Goal: Transaction & Acquisition: Purchase product/service

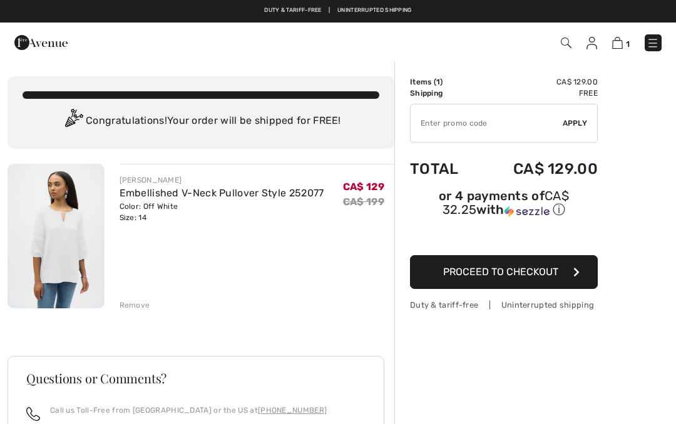
click at [141, 304] on div "Remove" at bounding box center [135, 305] width 31 height 11
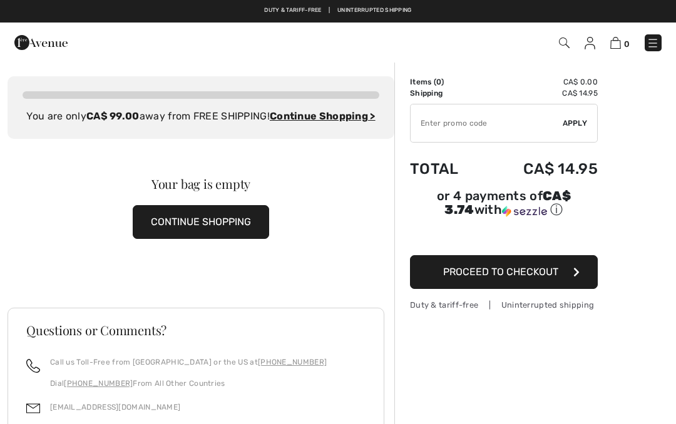
click at [237, 231] on button "CONTINUE SHOPPING" at bounding box center [201, 222] width 136 height 34
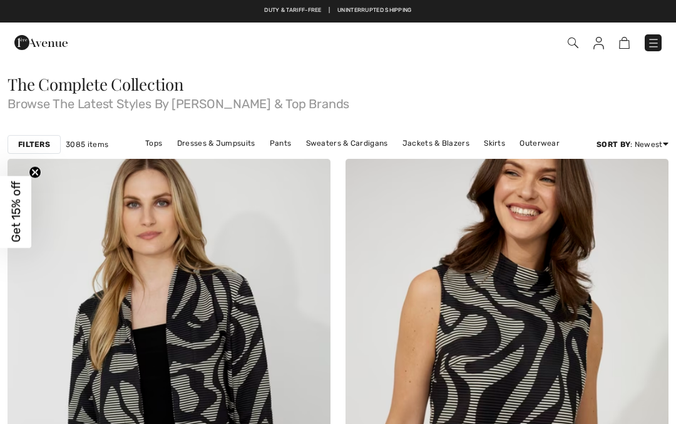
checkbox input "true"
click at [155, 143] on link "Tops" at bounding box center [153, 143] width 29 height 16
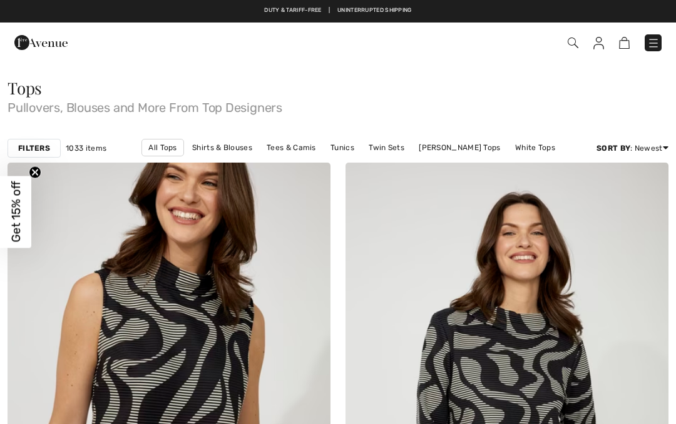
checkbox input "true"
click at [509, 147] on link "White Tops" at bounding box center [535, 148] width 53 height 16
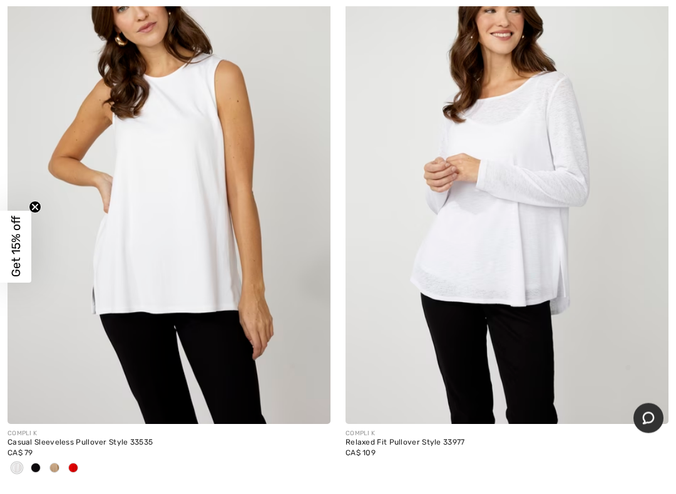
scroll to position [5293, 0]
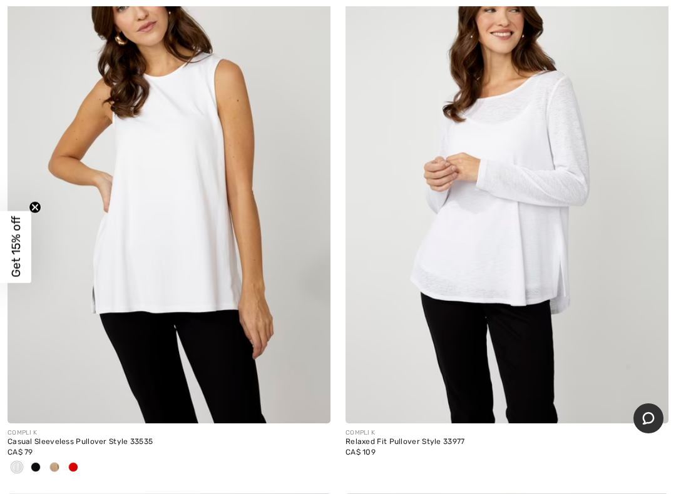
click at [203, 226] on img at bounding box center [169, 181] width 323 height 484
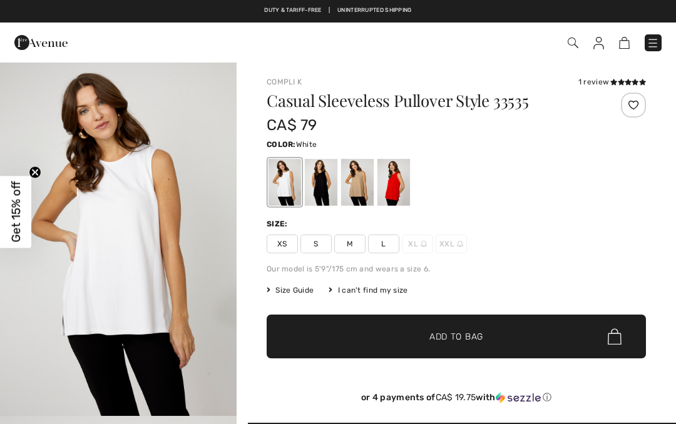
checkbox input "true"
click at [321, 183] on div at bounding box center [321, 182] width 33 height 47
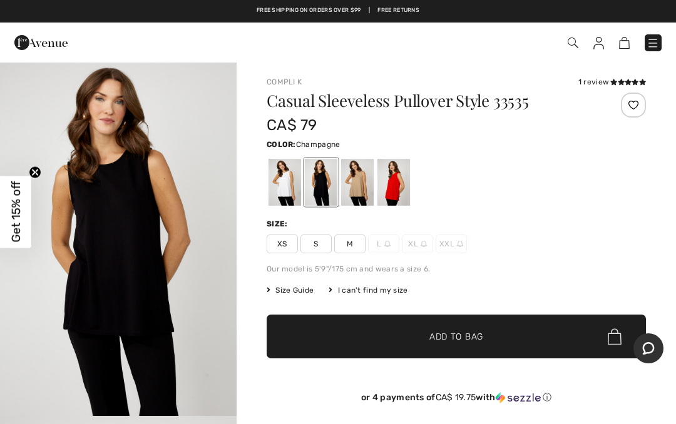
click at [359, 179] on div at bounding box center [357, 182] width 33 height 47
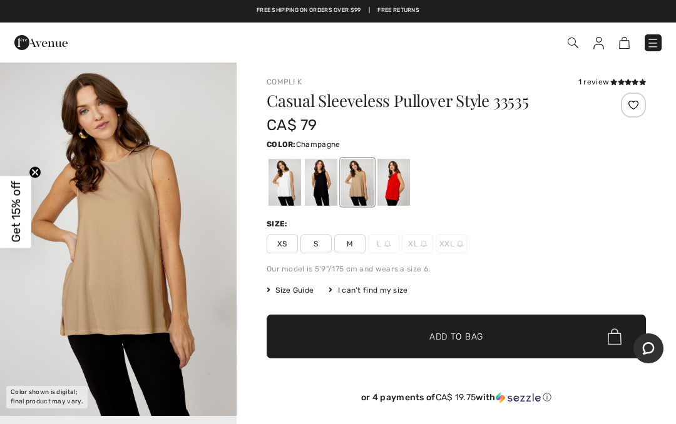
click at [396, 186] on div at bounding box center [393, 182] width 33 height 47
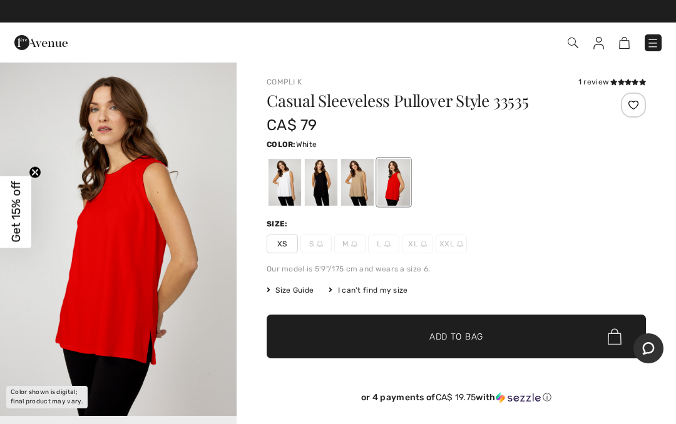
click at [292, 189] on div at bounding box center [285, 182] width 33 height 47
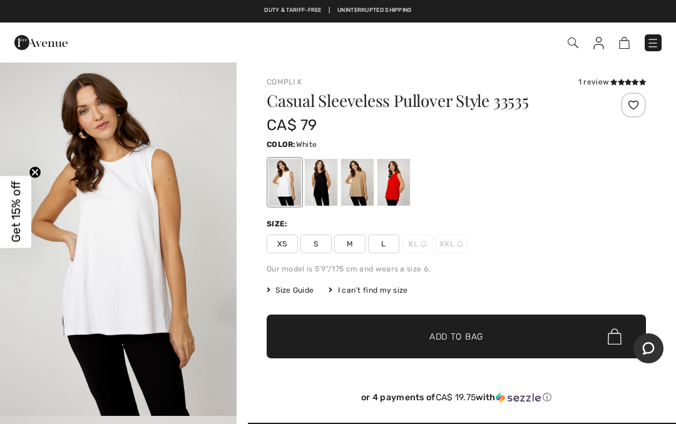
click at [384, 245] on span "L" at bounding box center [383, 244] width 31 height 19
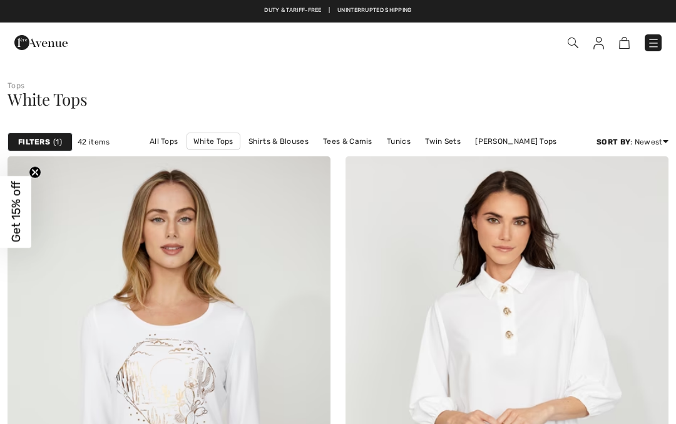
checkbox input "true"
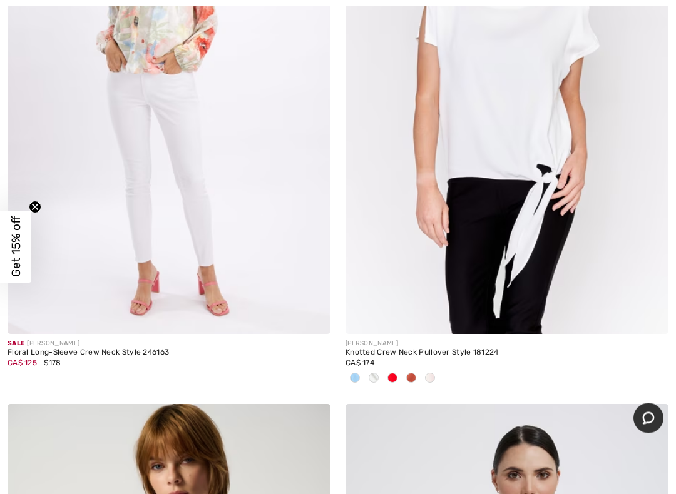
scroll to position [10599, 0]
click at [623, 369] on div at bounding box center [506, 379] width 323 height 21
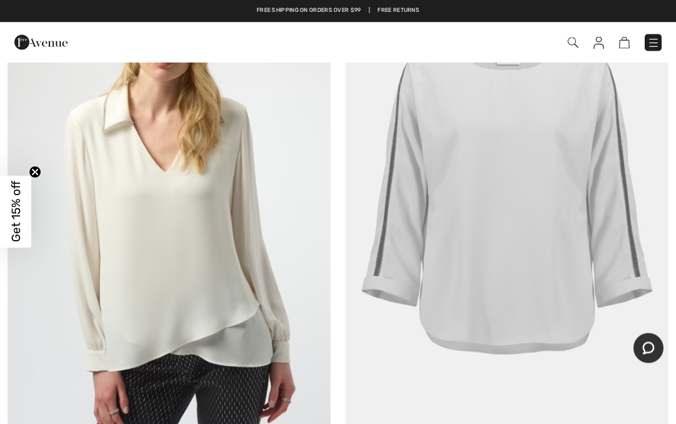
scroll to position [1840, 0]
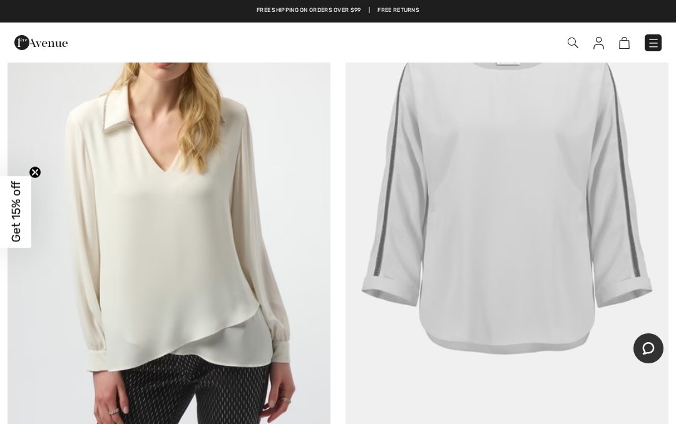
click at [38, 35] on img at bounding box center [40, 42] width 53 height 25
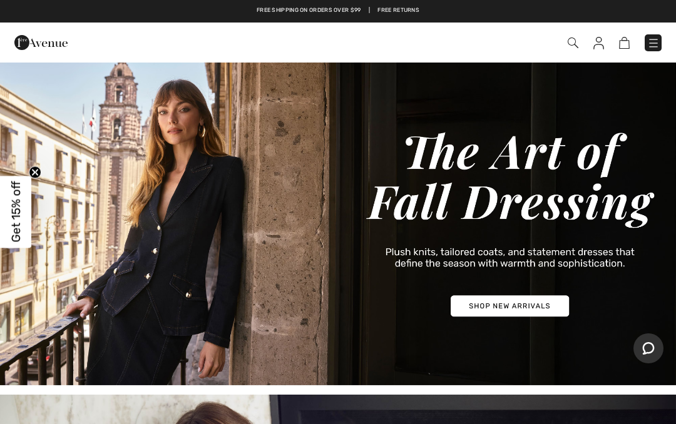
click at [32, 44] on img at bounding box center [40, 42] width 53 height 25
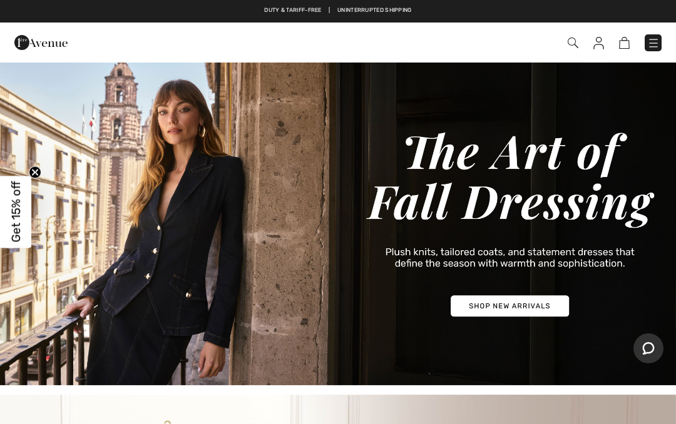
click at [656, 38] on img at bounding box center [653, 43] width 13 height 13
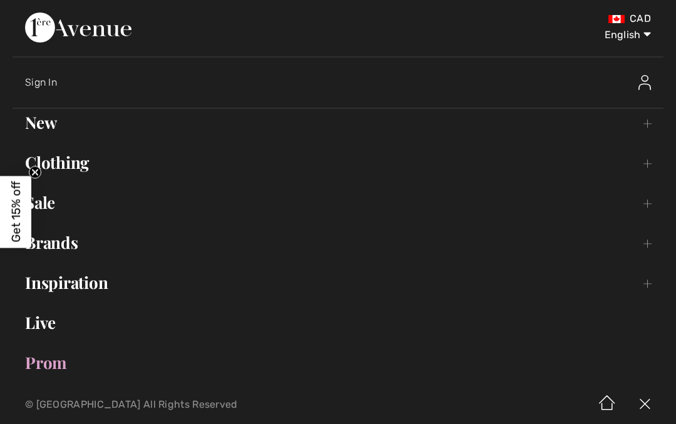
click at [55, 209] on link "Sale Toggle submenu" at bounding box center [338, 203] width 651 height 28
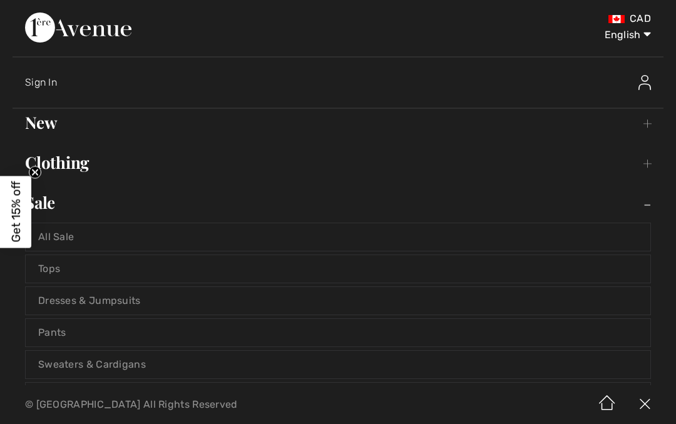
click at [85, 269] on link "Tops" at bounding box center [338, 269] width 625 height 28
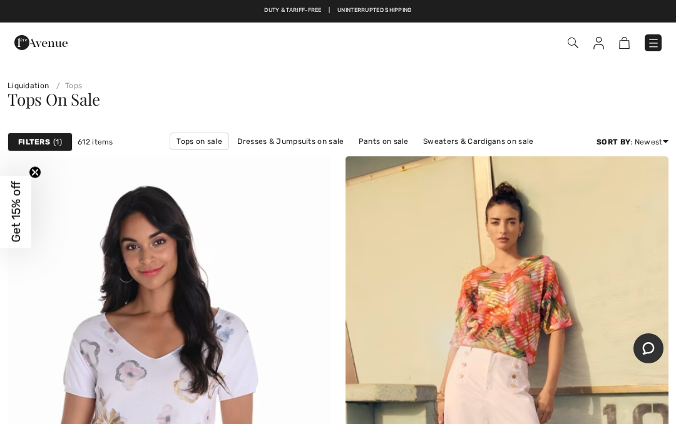
click at [54, 140] on span "1" at bounding box center [57, 141] width 9 height 11
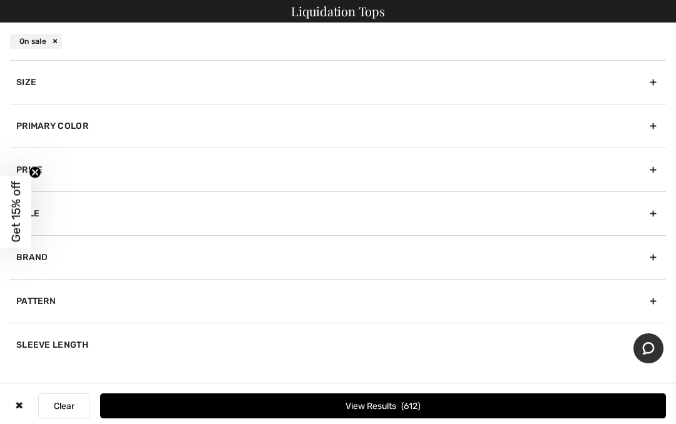
click at [651, 84] on div "Size" at bounding box center [338, 82] width 656 height 44
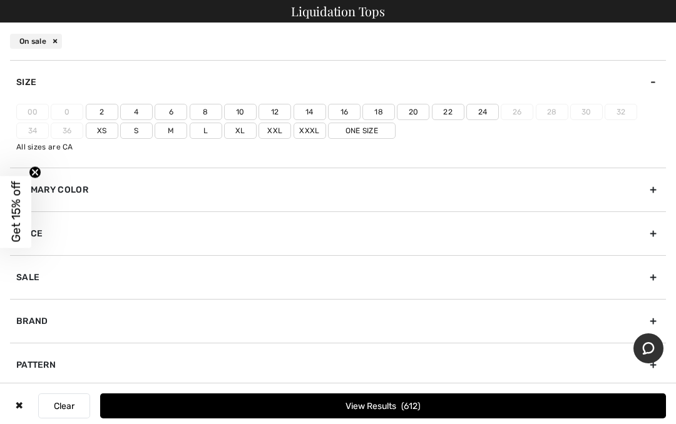
click at [311, 106] on label "14" at bounding box center [310, 112] width 33 height 16
click at [0, 0] on input"] "14" at bounding box center [0, 0] width 0 height 0
click at [205, 129] on label "L" at bounding box center [206, 131] width 33 height 16
click at [0, 0] on input"] "L" at bounding box center [0, 0] width 0 height 0
click at [440, 403] on button "View Results 161" at bounding box center [383, 406] width 566 height 25
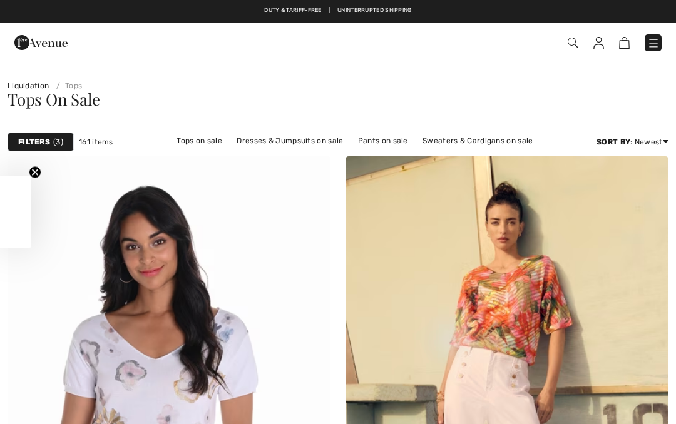
checkbox input "true"
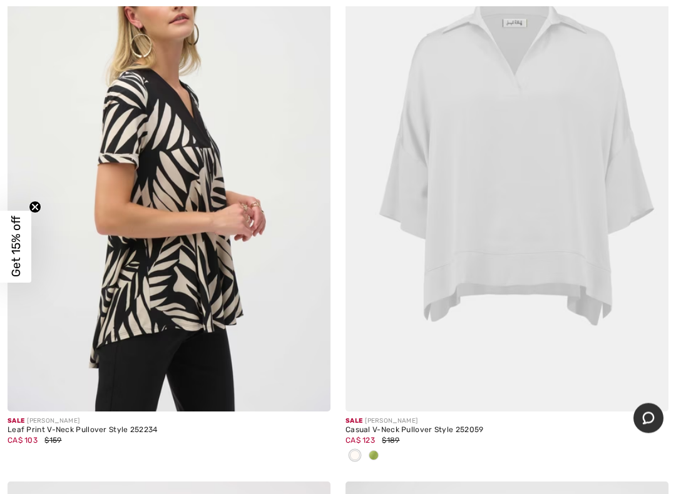
scroll to position [5798, 0]
click at [537, 241] on img at bounding box center [506, 169] width 323 height 484
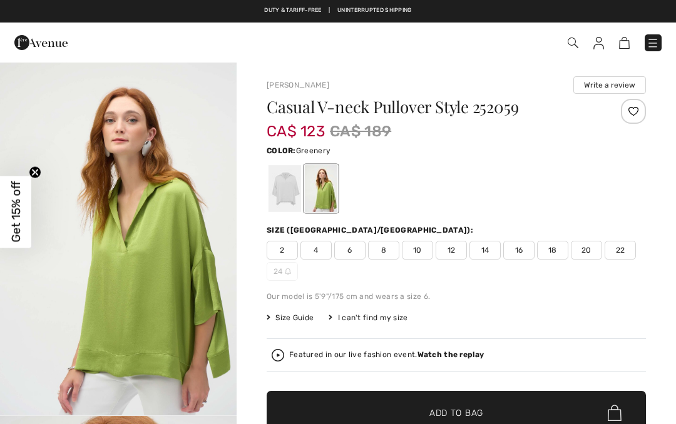
checkbox input "true"
click at [279, 184] on div at bounding box center [285, 188] width 33 height 47
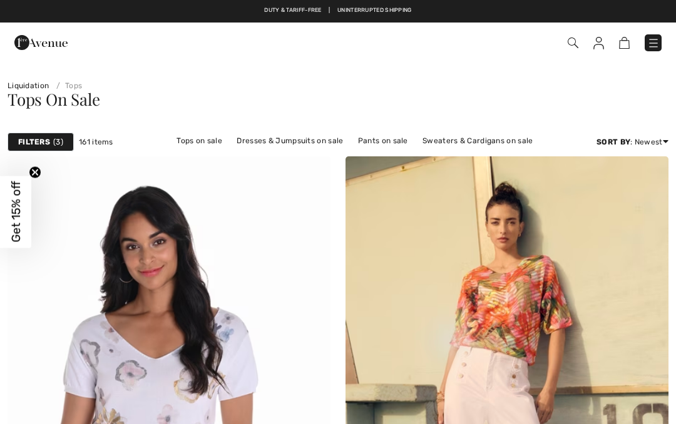
checkbox input "true"
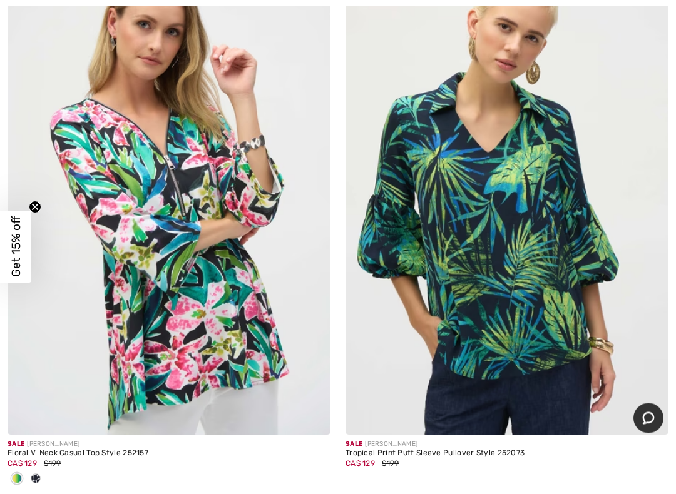
scroll to position [7024, 0]
click at [503, 311] on img at bounding box center [506, 193] width 323 height 484
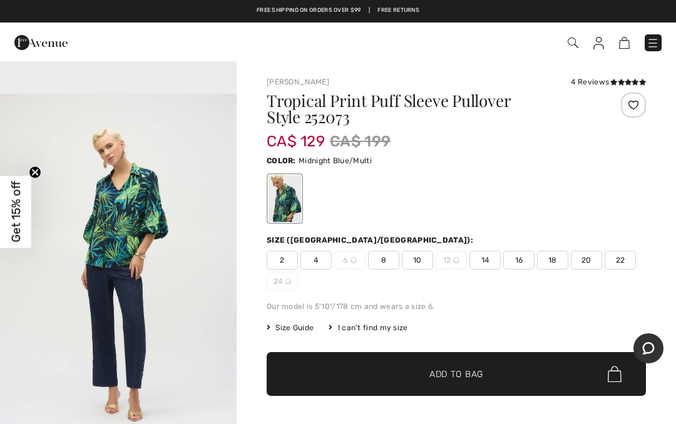
scroll to position [1102, 0]
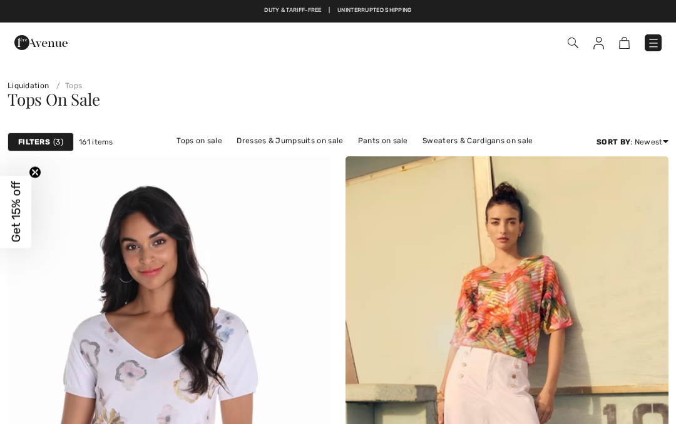
checkbox input "true"
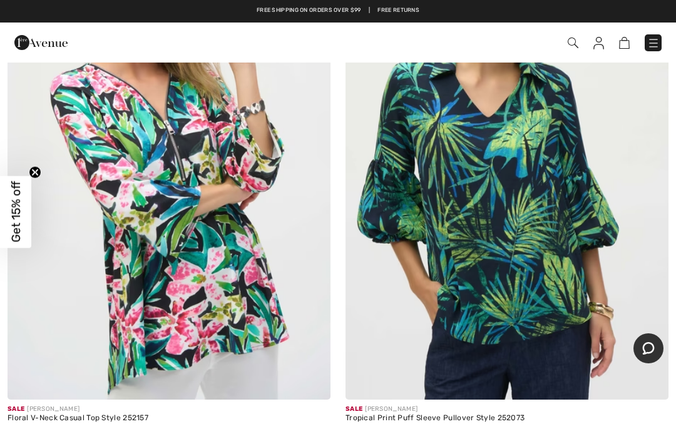
click at [235, 284] on img at bounding box center [169, 158] width 323 height 484
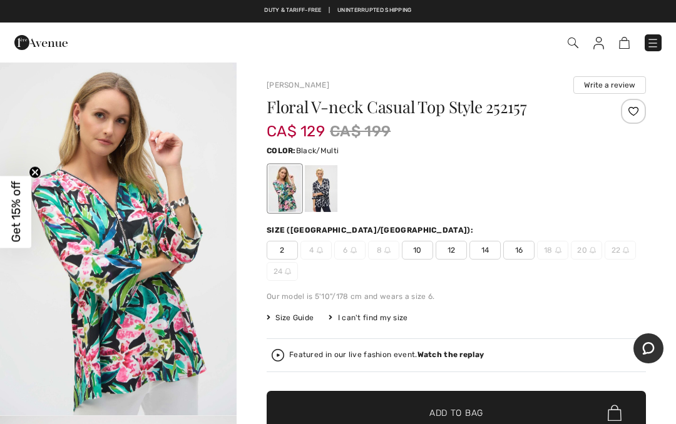
click at [329, 190] on div at bounding box center [321, 188] width 33 height 47
